Goal: Information Seeking & Learning: Learn about a topic

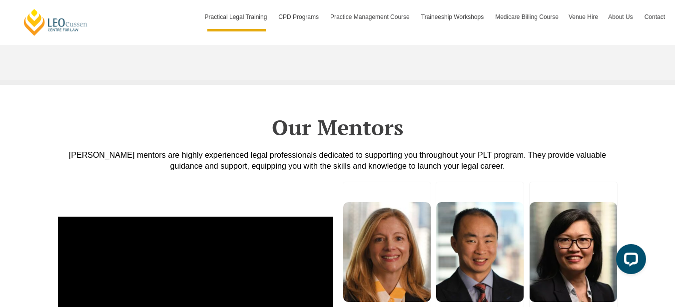
scroll to position [2501, 0]
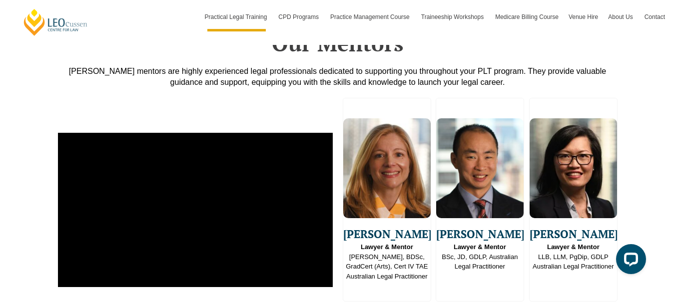
click at [459, 307] on span "Go to slide 2" at bounding box center [459, 312] width 7 height 7
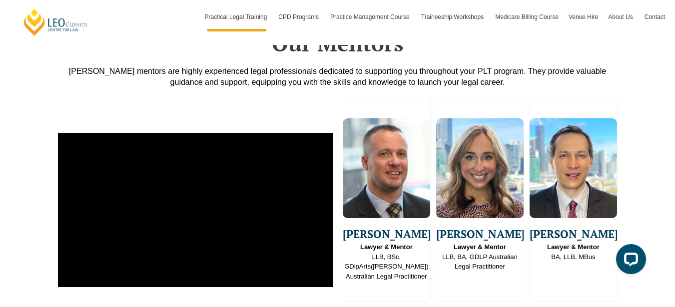
click at [474, 307] on span "Go to slide 3" at bounding box center [473, 312] width 7 height 7
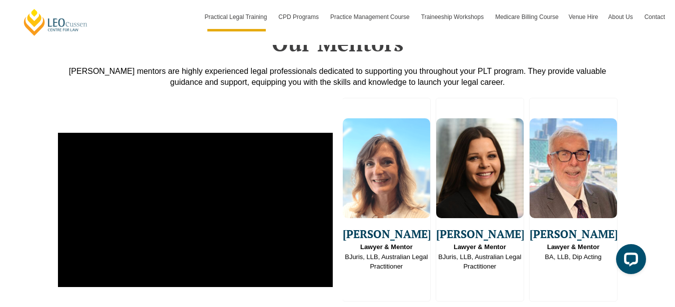
click at [488, 307] on span "Go to slide 4" at bounding box center [486, 312] width 7 height 7
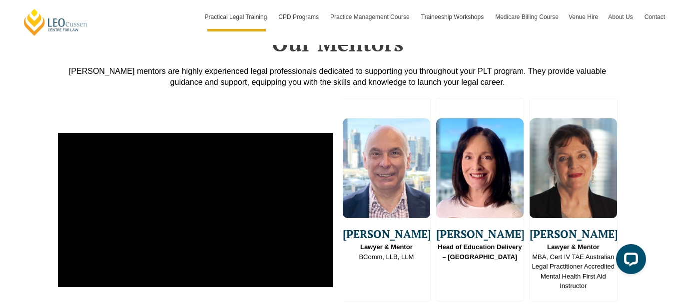
click at [498, 307] on span "Go to slide 5" at bounding box center [500, 312] width 7 height 7
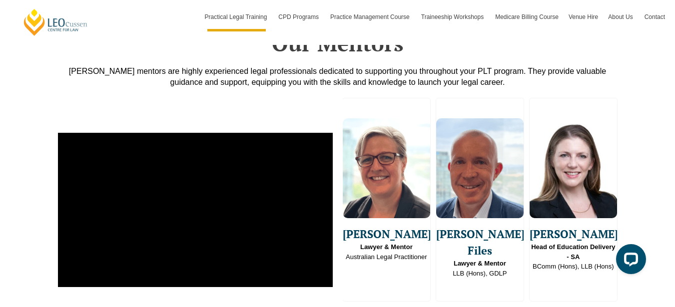
click at [513, 307] on span "Go to slide 6" at bounding box center [513, 312] width 7 height 7
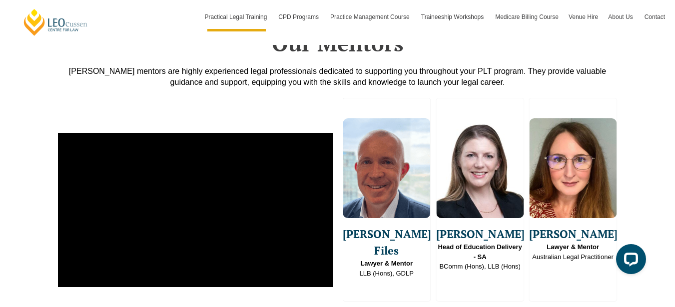
click at [470, 307] on span "Go to slide 3" at bounding box center [473, 312] width 7 height 7
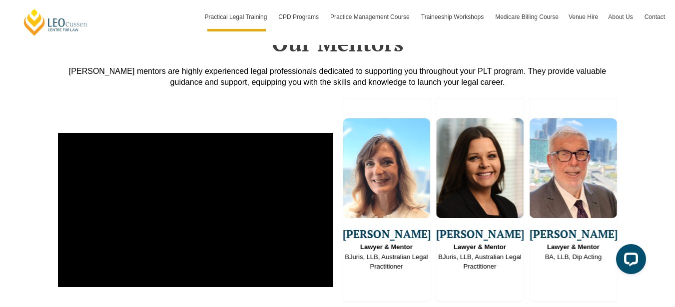
click at [484, 307] on span "Go to slide 4" at bounding box center [486, 312] width 7 height 7
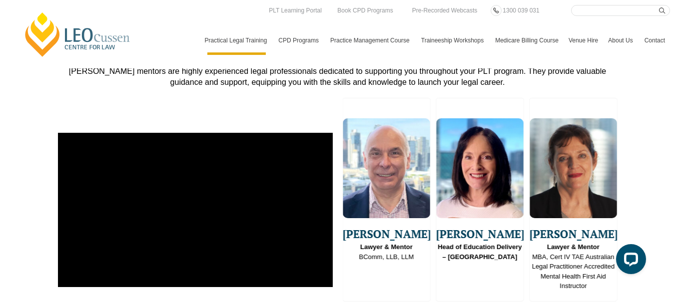
click at [445, 307] on div "Slides" at bounding box center [480, 313] width 275 height 11
click at [444, 307] on div "Slides" at bounding box center [480, 313] width 275 height 11
click at [445, 307] on span "Go to slide 1" at bounding box center [446, 312] width 7 height 7
